Goal: Book appointment/travel/reservation

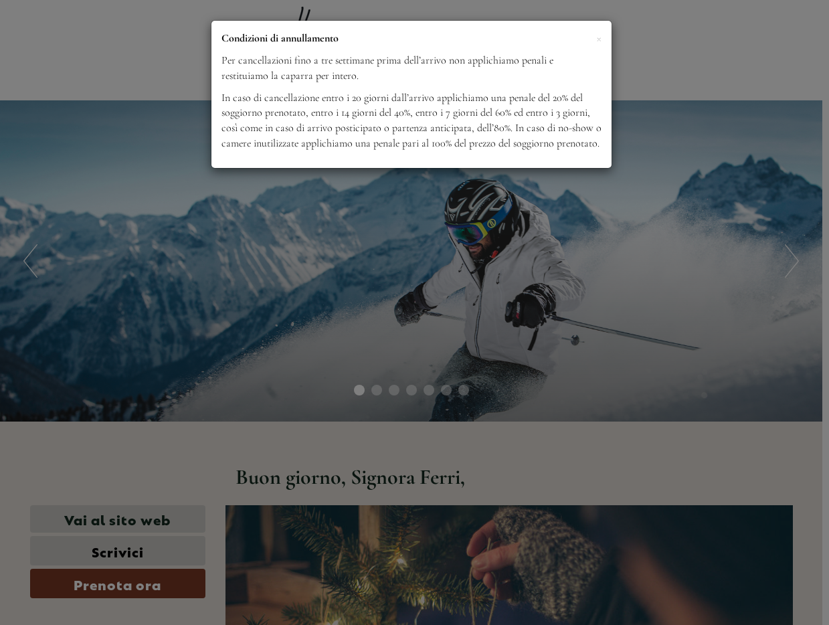
scroll to position [789, 0]
drag, startPoint x: 601, startPoint y: 35, endPoint x: 546, endPoint y: 142, distance: 119.9
click at [601, 35] on span "×" at bounding box center [598, 37] width 5 height 17
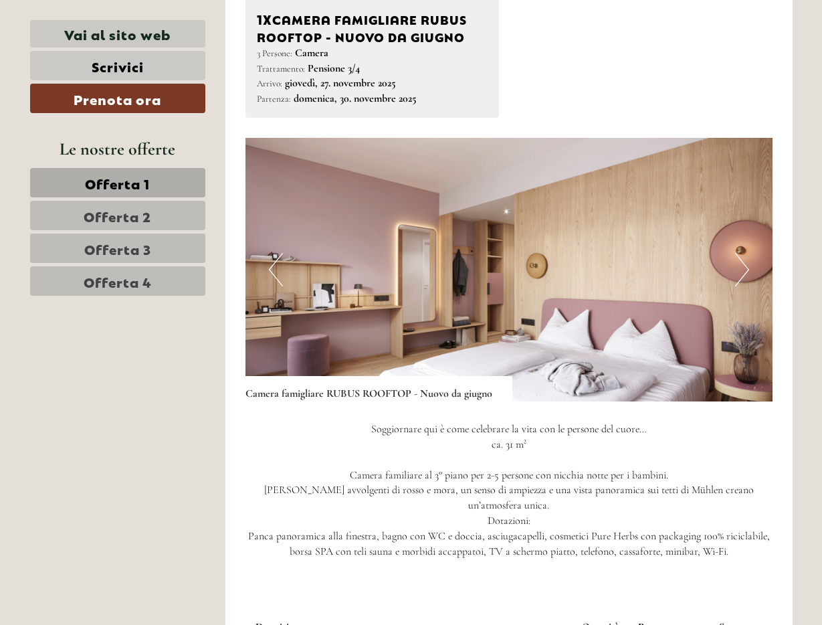
scroll to position [1186, 0]
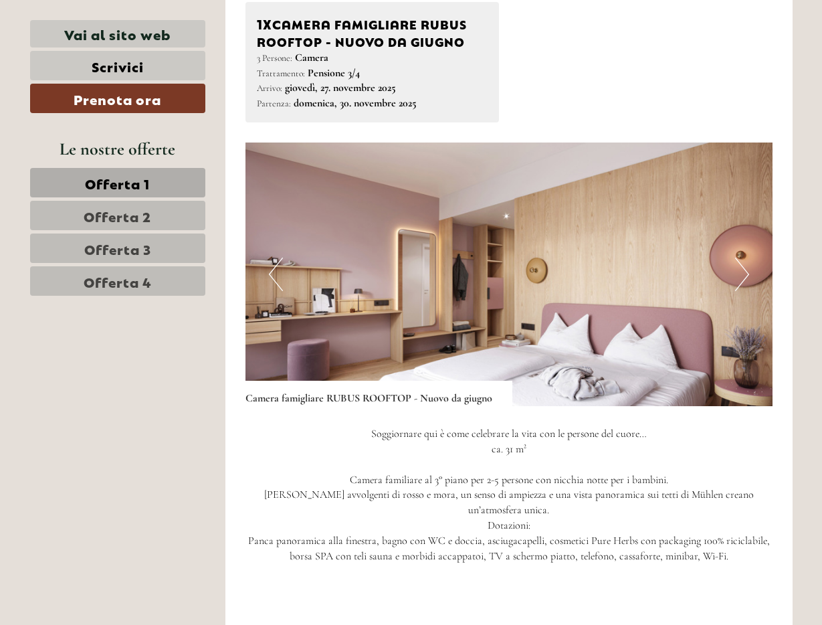
click at [740, 269] on button "Next" at bounding box center [742, 273] width 14 height 33
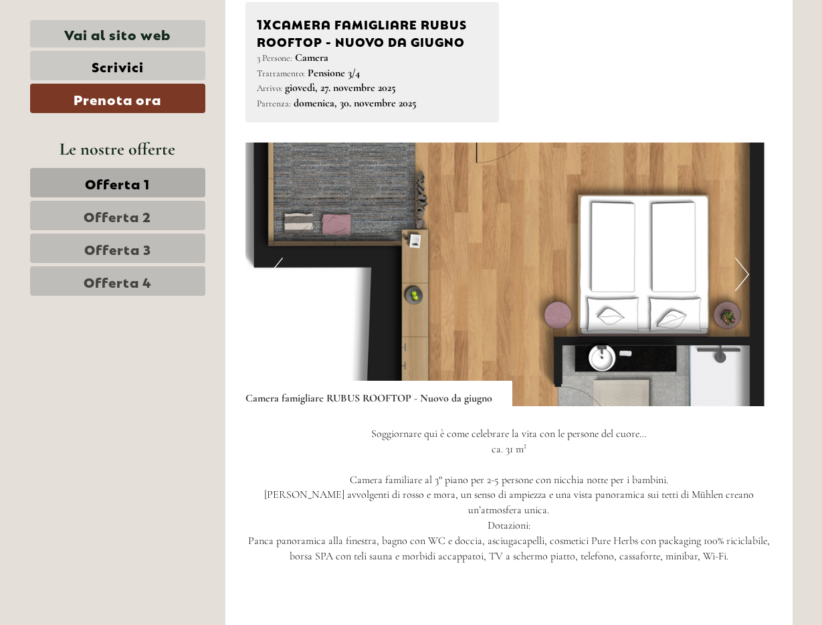
click at [746, 264] on button "Next" at bounding box center [742, 273] width 14 height 33
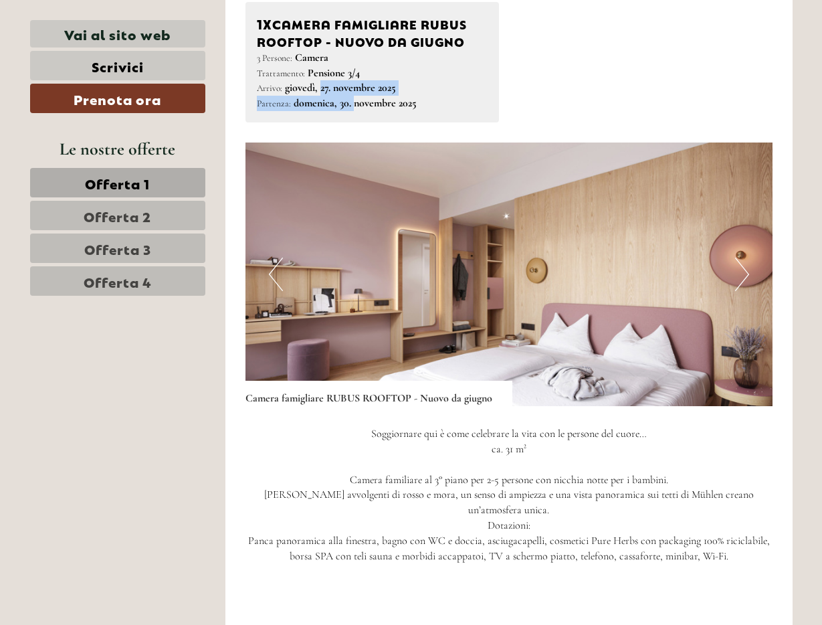
drag, startPoint x: 348, startPoint y: 96, endPoint x: 353, endPoint y: 102, distance: 8.1
click at [353, 102] on div "Arrivo: [DATE] Partenza: [DATE]" at bounding box center [372, 95] width 231 height 31
click at [353, 102] on b "domenica, 30. novembre 2025" at bounding box center [355, 102] width 123 height 13
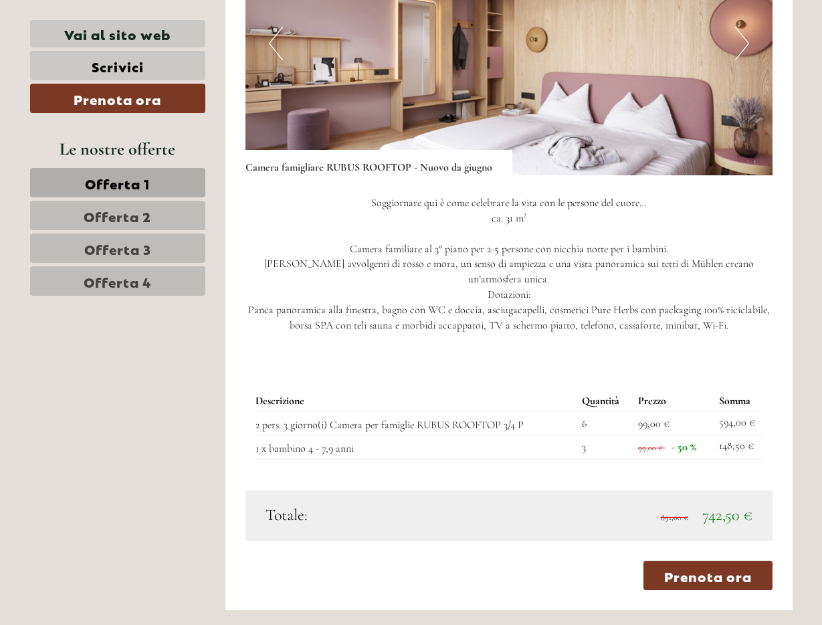
scroll to position [1419, 0]
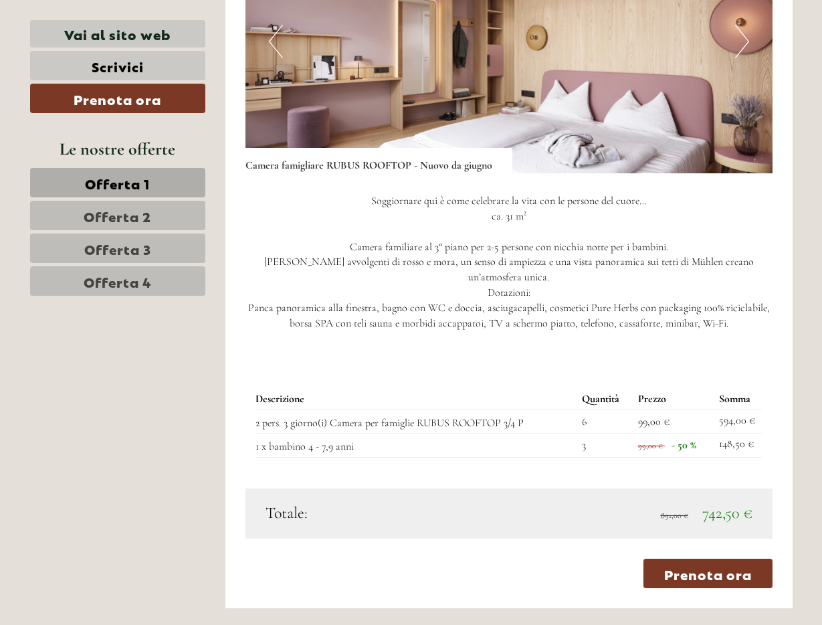
click at [143, 221] on span "Offerta 2" at bounding box center [118, 215] width 68 height 19
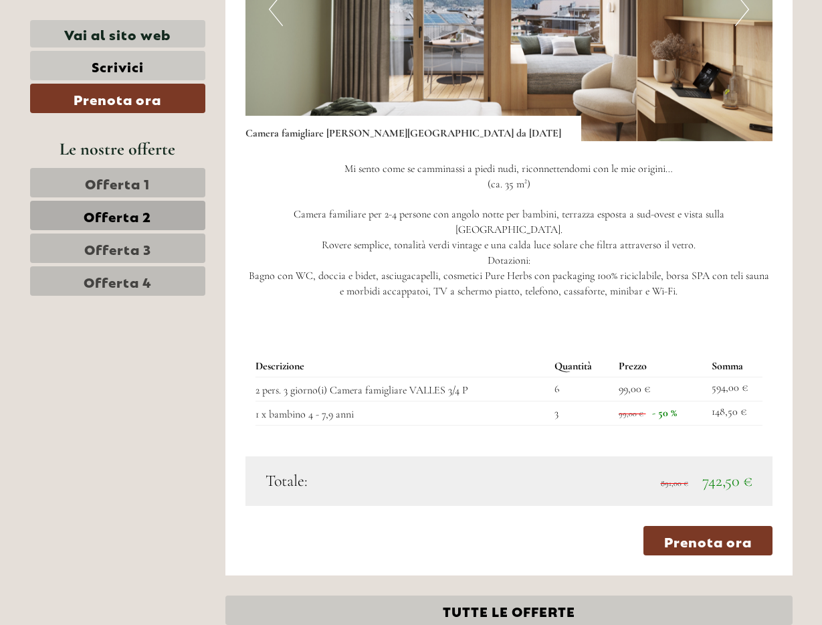
scroll to position [1471, 0]
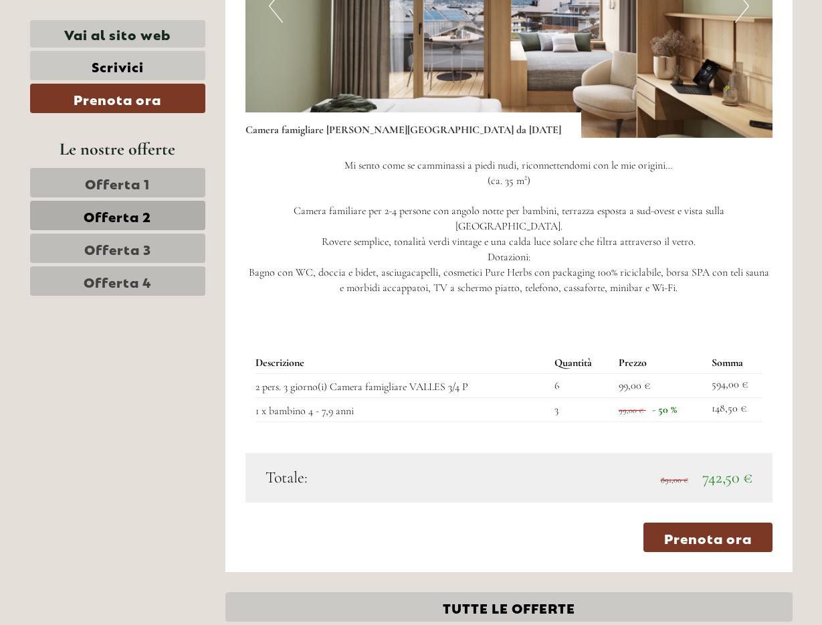
click at [104, 243] on span "Offerta 3" at bounding box center [117, 248] width 67 height 19
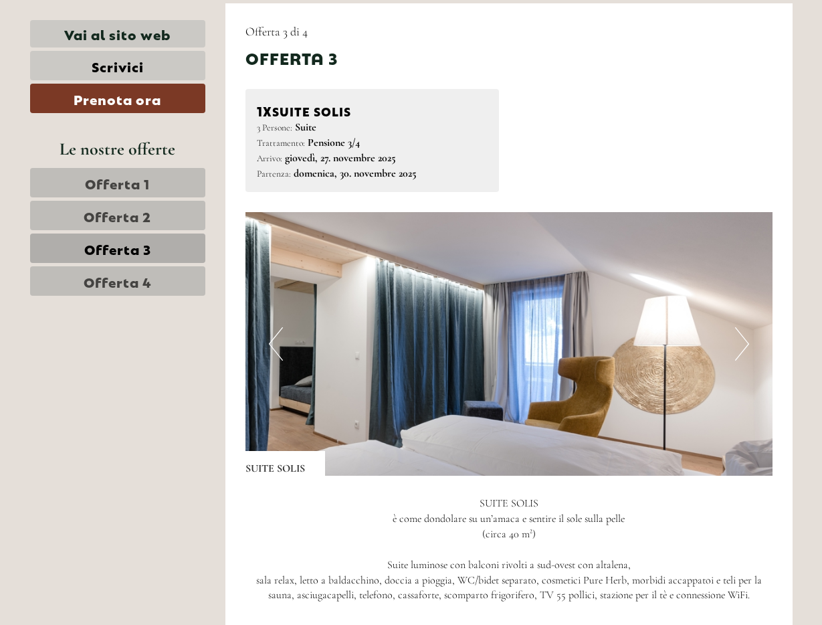
click at [108, 284] on span "Offerta 4" at bounding box center [118, 281] width 68 height 19
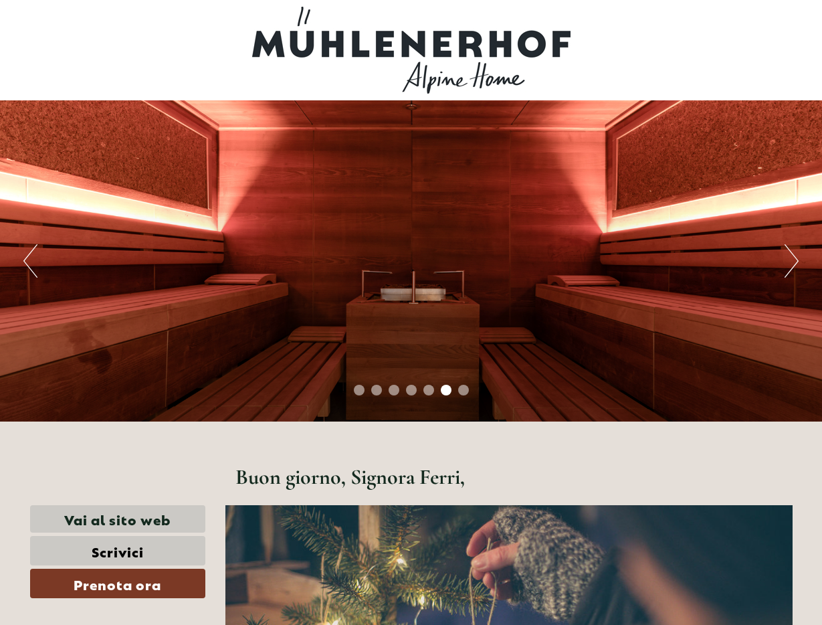
scroll to position [0, 0]
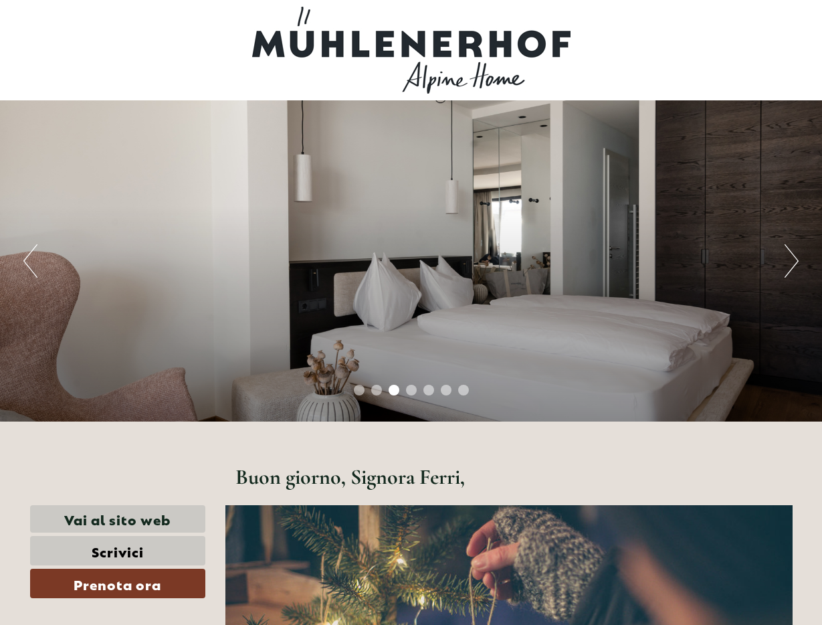
click at [786, 257] on button "Next" at bounding box center [792, 260] width 14 height 33
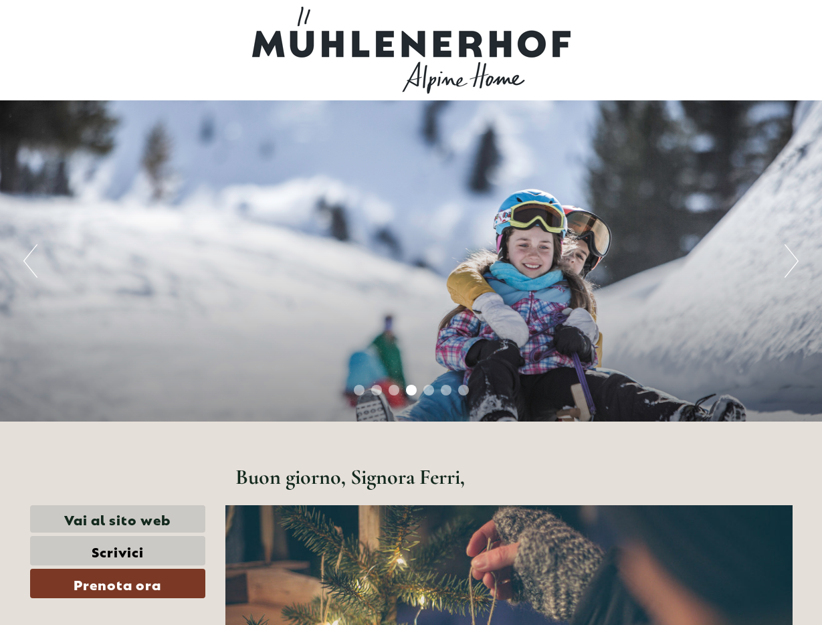
scroll to position [1, 0]
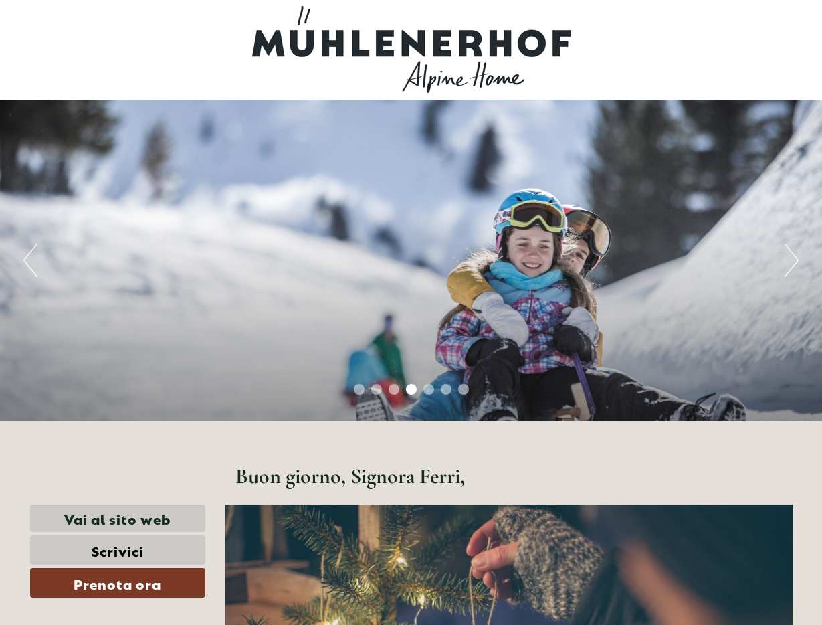
click at [786, 259] on button "Next" at bounding box center [792, 259] width 14 height 33
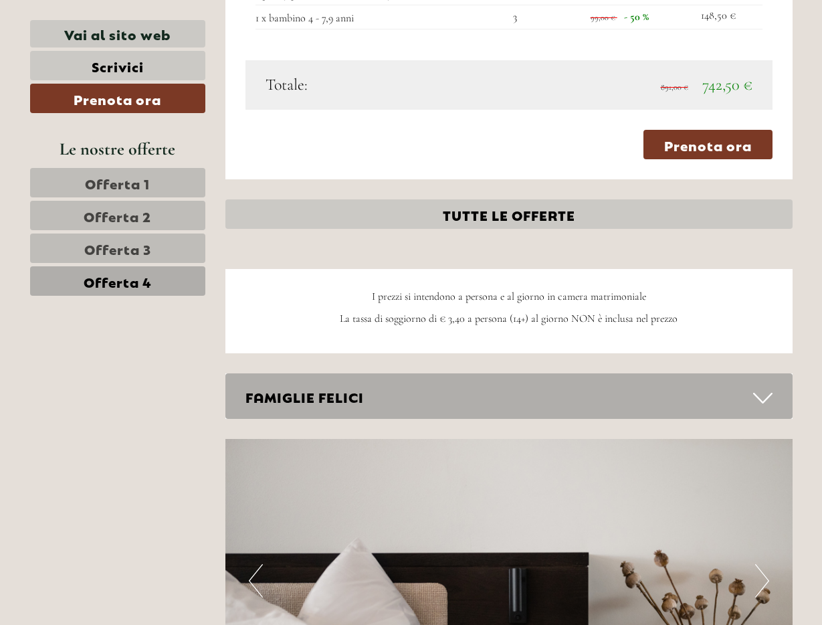
scroll to position [1812, 0]
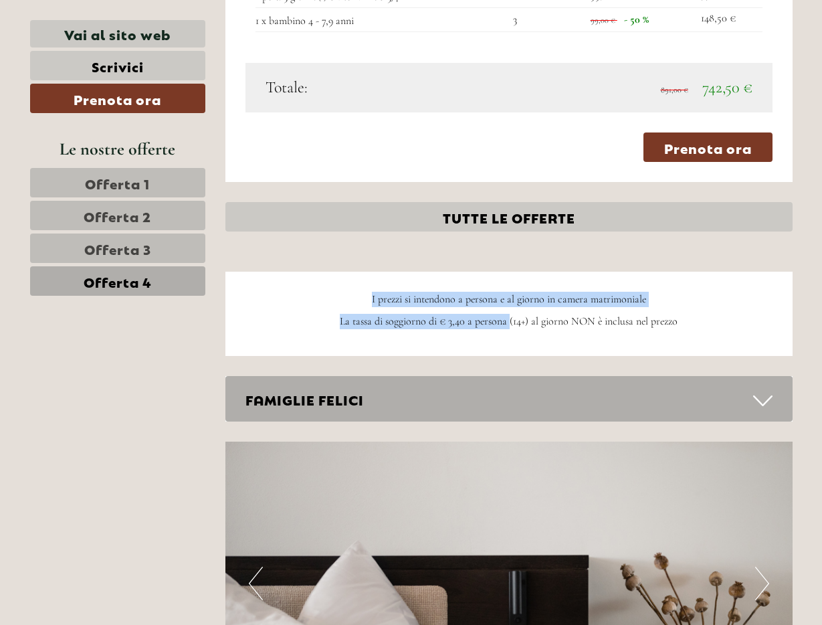
drag, startPoint x: 379, startPoint y: 287, endPoint x: 507, endPoint y: 310, distance: 130.4
click at [507, 310] on div "I prezzi si intendono a persona e al giorno in camera matrimoniale La tassa di …" at bounding box center [508, 314] width 567 height 84
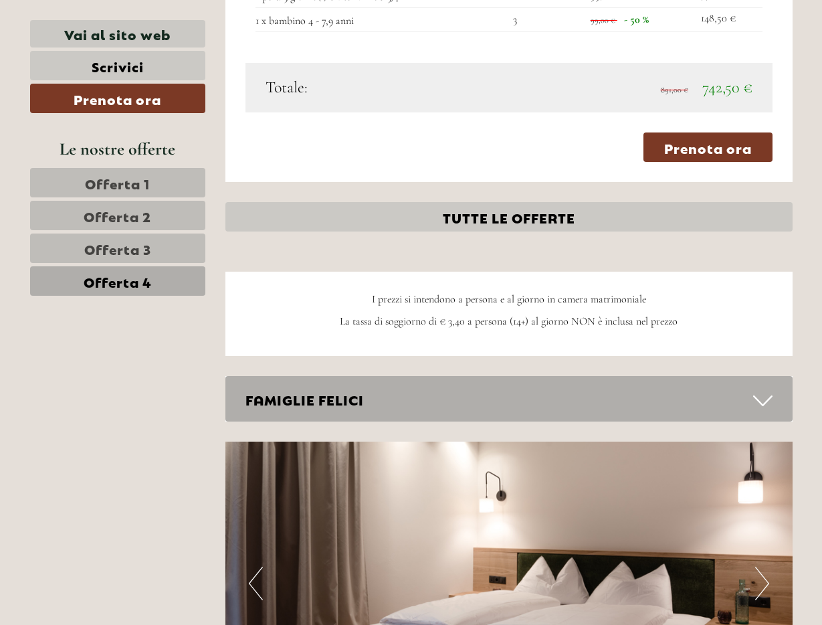
click at [379, 314] on span "La tassa di soggiorno di € 3,40 a persona (14+) al giorno NON è inclusa nel pre…" at bounding box center [509, 320] width 338 height 13
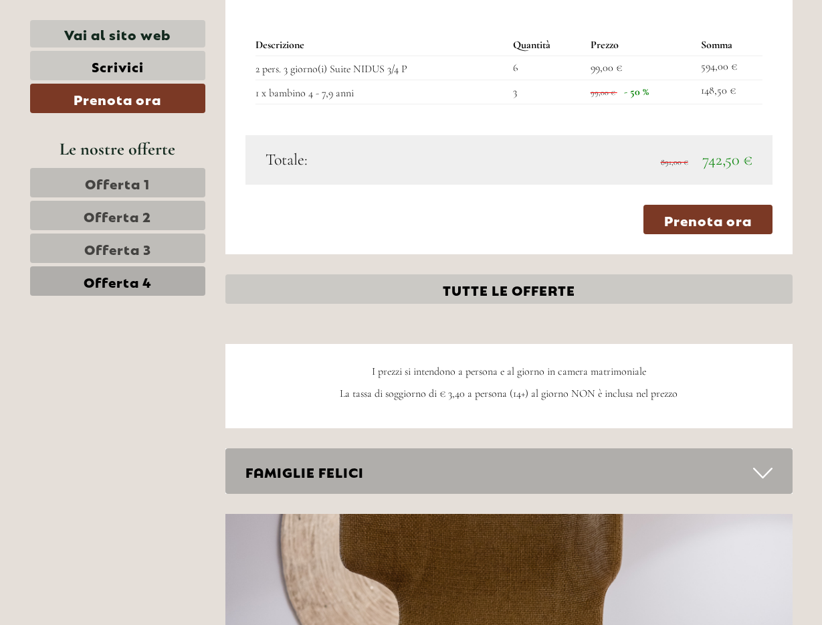
scroll to position [1736, 0]
